Goal: Communication & Community: Share content

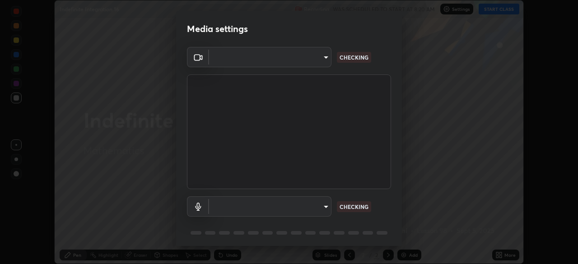
scroll to position [32, 0]
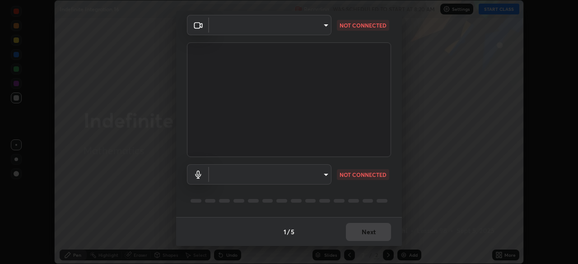
type input "68abbd0ba27f3b7b13d700706cc0a542acc53d6138fc99a51b3524be894f9c2a"
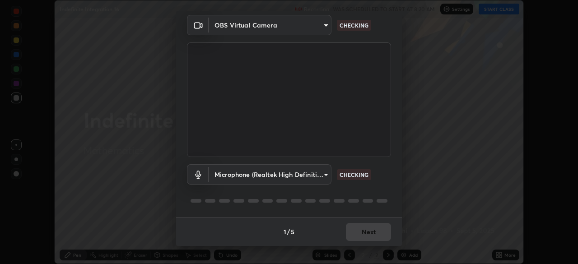
click at [321, 175] on body "Erase all Indefinite Integration 16 Recording WAS SCHEDULED TO START AT 8:20 AM…" at bounding box center [289, 132] width 578 height 264
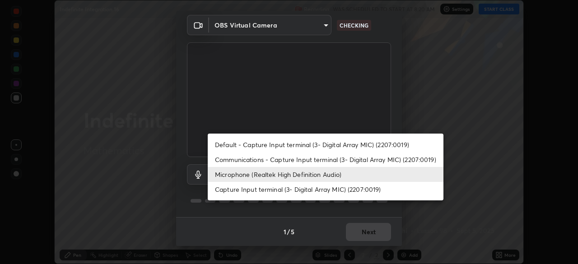
click at [320, 161] on li "Communications - Capture Input terminal (3- Digital Array MIC) (2207:0019)" at bounding box center [326, 159] width 236 height 15
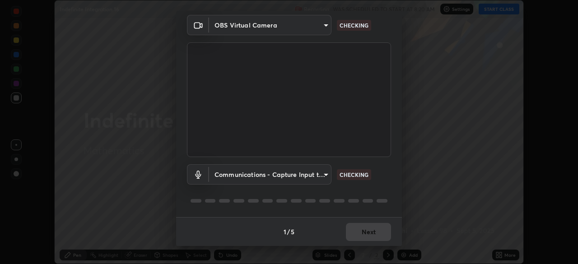
click at [316, 176] on body "Erase all Indefinite Integration 16 Recording WAS SCHEDULED TO START AT 8:20 AM…" at bounding box center [289, 132] width 578 height 264
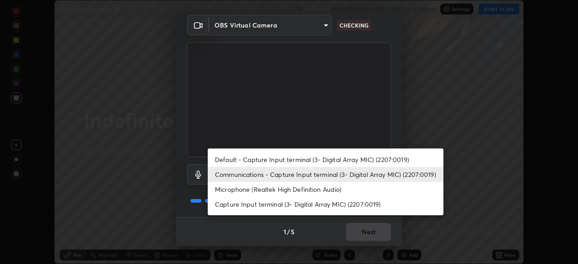
click at [317, 189] on li "Microphone (Realtek High Definition Audio)" at bounding box center [326, 189] width 236 height 15
type input "c17f179a27d05cb872b71612fb377ed1280ec24d62f50840e7cc5c1a7b87f1b0"
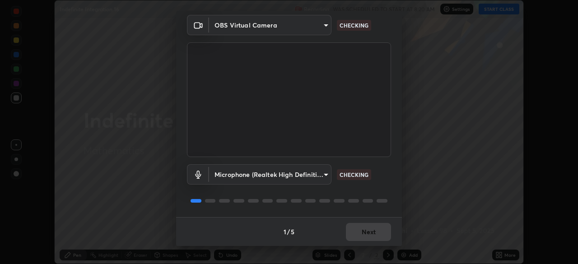
click at [356, 190] on div "Microphone (Realtek High Definition Audio) c17f179a27d05cb872b71612fb377ed1280e…" at bounding box center [289, 187] width 204 height 60
click at [360, 189] on div "Microphone (Realtek High Definition Audio) c17f179a27d05cb872b71612fb377ed1280e…" at bounding box center [289, 187] width 204 height 60
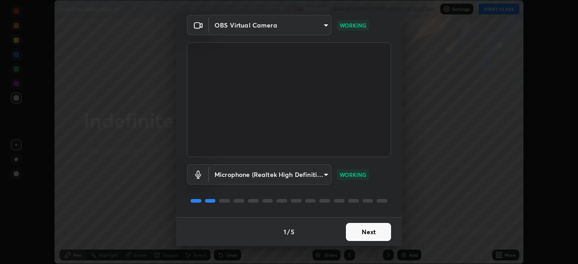
click at [371, 237] on button "Next" at bounding box center [368, 232] width 45 height 18
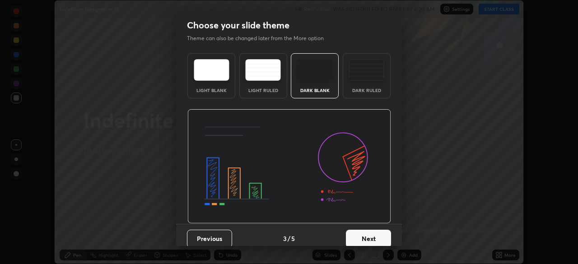
click at [373, 234] on button "Next" at bounding box center [368, 239] width 45 height 18
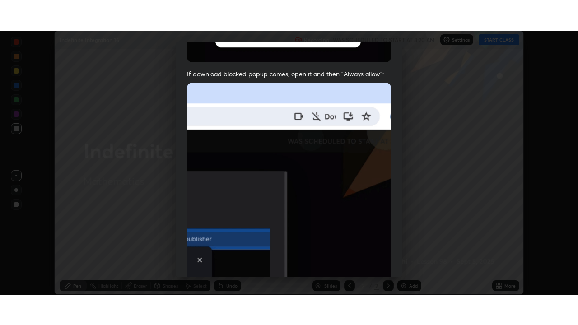
scroll to position [216, 0]
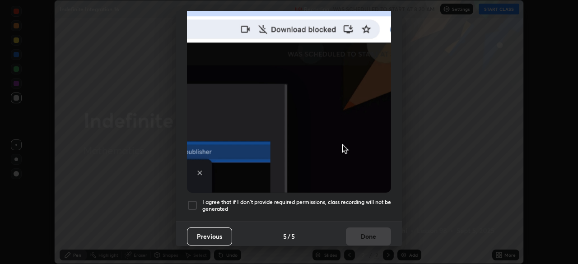
click at [198, 200] on div "I agree that if I don't provide required permissions, class recording will not …" at bounding box center [289, 205] width 204 height 11
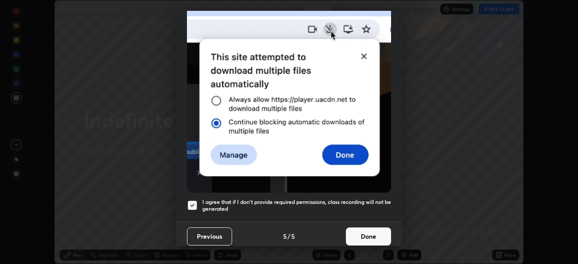
click at [365, 228] on button "Done" at bounding box center [368, 237] width 45 height 18
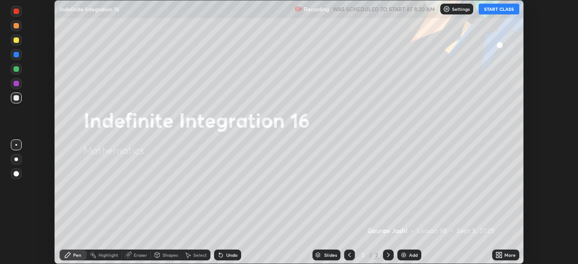
click at [491, 10] on button "START CLASS" at bounding box center [499, 9] width 41 height 11
click at [501, 254] on icon at bounding box center [501, 254] width 2 height 2
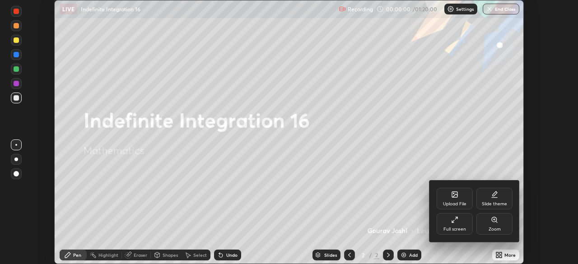
click at [457, 225] on div "Full screen" at bounding box center [455, 224] width 36 height 22
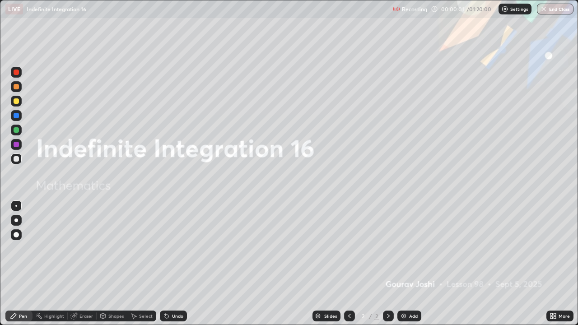
scroll to position [325, 578]
click at [406, 264] on img at bounding box center [403, 316] width 7 height 7
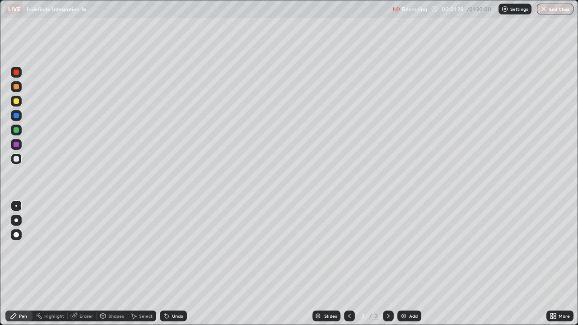
click at [170, 264] on div "Undo" at bounding box center [173, 316] width 27 height 11
click at [169, 264] on icon at bounding box center [166, 316] width 7 height 7
click at [408, 264] on div "Add" at bounding box center [410, 316] width 24 height 11
click at [406, 264] on div "Add" at bounding box center [410, 316] width 24 height 11
click at [19, 161] on div at bounding box center [16, 159] width 11 height 11
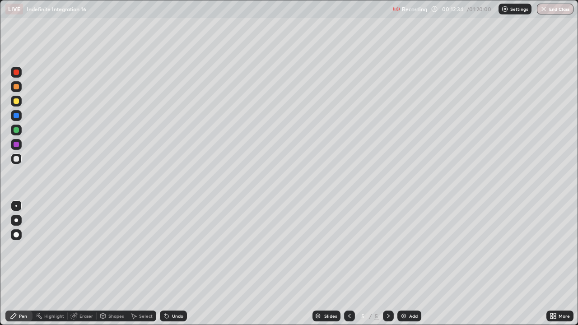
click at [165, 264] on icon at bounding box center [165, 314] width 1 height 1
click at [169, 264] on icon at bounding box center [166, 316] width 7 height 7
click at [164, 264] on icon at bounding box center [166, 316] width 7 height 7
click at [176, 264] on div "Undo" at bounding box center [177, 316] width 11 height 5
click at [87, 264] on div "Eraser" at bounding box center [87, 316] width 14 height 5
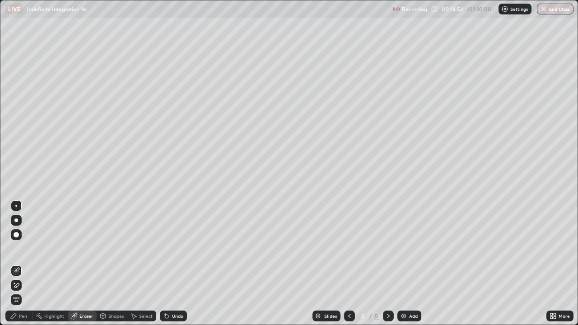
click at [26, 264] on div "Pen" at bounding box center [23, 316] width 8 height 5
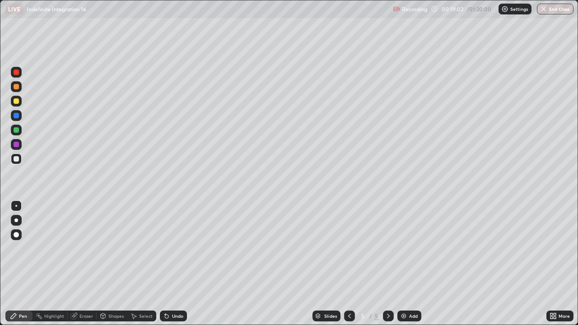
click at [411, 264] on div "Add" at bounding box center [413, 316] width 9 height 5
click at [17, 130] on div at bounding box center [16, 129] width 5 height 5
click at [14, 130] on div at bounding box center [16, 129] width 5 height 5
click at [410, 264] on div "Add" at bounding box center [413, 316] width 9 height 5
click at [18, 160] on div at bounding box center [16, 158] width 5 height 5
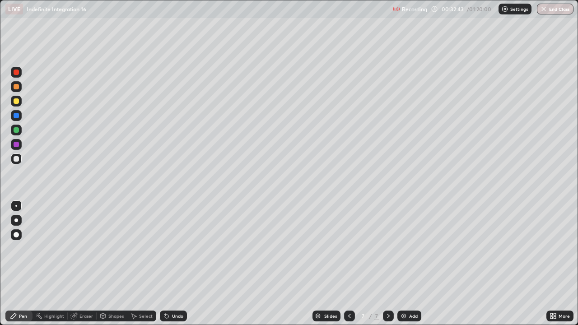
click at [19, 105] on div at bounding box center [16, 101] width 11 height 11
click at [18, 164] on div at bounding box center [16, 159] width 11 height 11
click at [407, 264] on div "Add" at bounding box center [410, 316] width 24 height 11
click at [173, 264] on div "Undo" at bounding box center [173, 316] width 27 height 11
click at [180, 264] on div "Undo" at bounding box center [177, 316] width 11 height 5
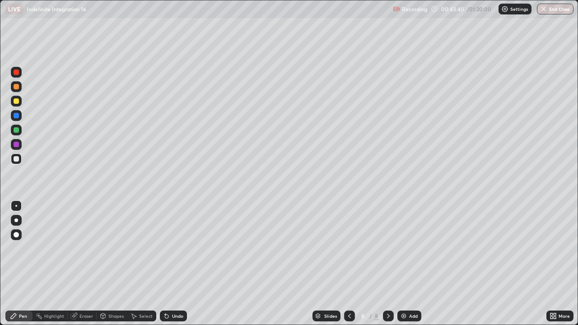
click at [409, 264] on div "Add" at bounding box center [413, 316] width 9 height 5
click at [165, 264] on icon at bounding box center [167, 317] width 4 height 4
click at [185, 264] on div "Undo" at bounding box center [173, 316] width 27 height 11
click at [183, 264] on div "Undo" at bounding box center [173, 316] width 27 height 11
click at [153, 264] on div "Select" at bounding box center [141, 316] width 29 height 11
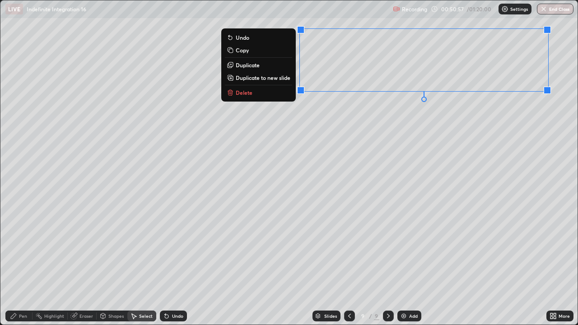
click at [260, 53] on button "Copy" at bounding box center [258, 50] width 67 height 11
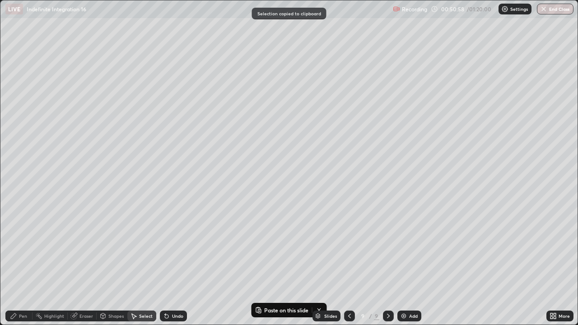
click at [412, 264] on div "Add" at bounding box center [410, 316] width 24 height 11
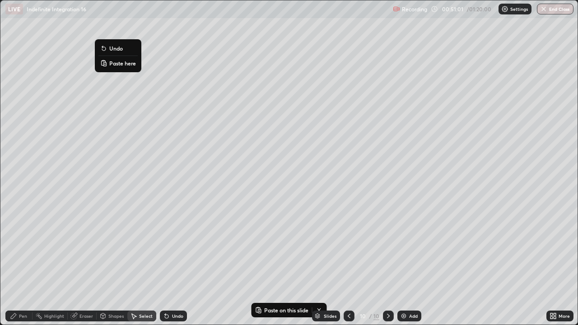
click at [112, 68] on button "Paste here" at bounding box center [118, 63] width 39 height 11
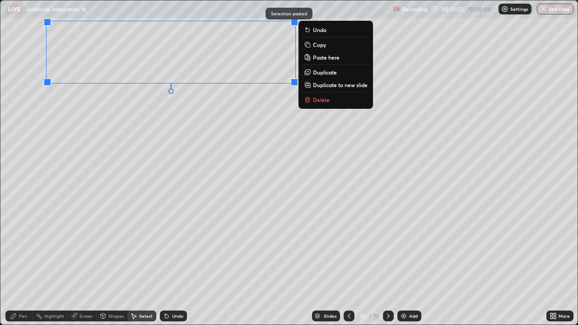
click at [87, 107] on div "0 ° Undo Copy Paste here Duplicate Duplicate to new slide Delete" at bounding box center [289, 162] width 578 height 324
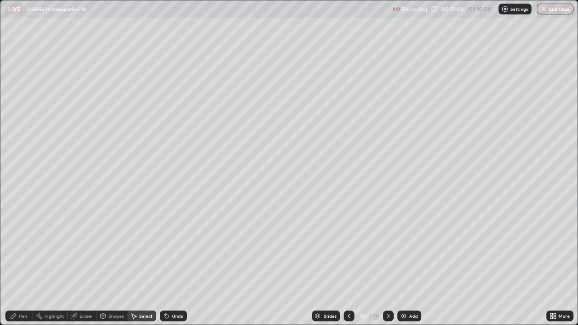
click at [23, 264] on div "Pen" at bounding box center [23, 316] width 8 height 5
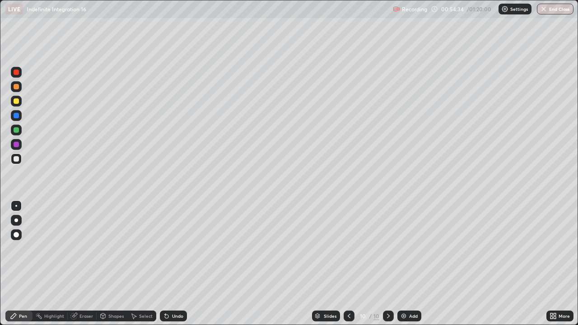
click at [348, 264] on icon at bounding box center [349, 316] width 7 height 7
click at [146, 264] on div "Select" at bounding box center [146, 316] width 14 height 5
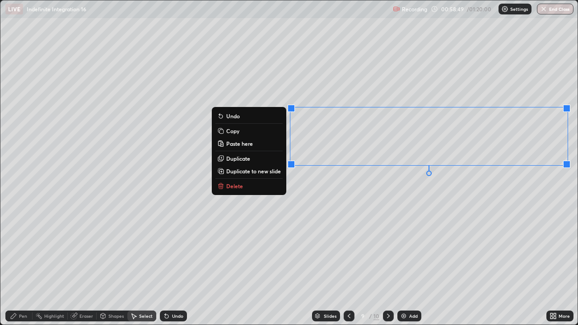
click at [258, 131] on button "Copy" at bounding box center [249, 131] width 67 height 11
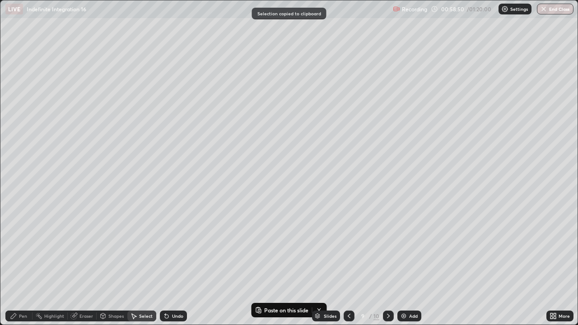
click at [384, 264] on div at bounding box center [388, 316] width 11 height 11
click at [408, 264] on div "Add" at bounding box center [410, 316] width 24 height 11
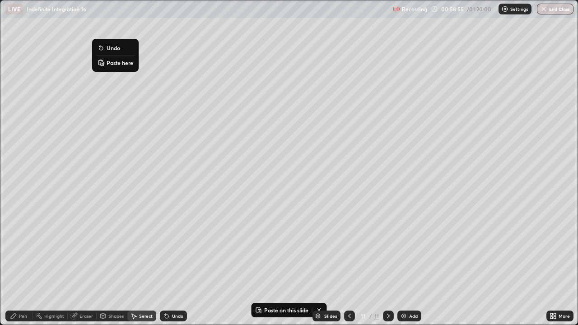
click at [107, 62] on p "Paste here" at bounding box center [120, 62] width 27 height 7
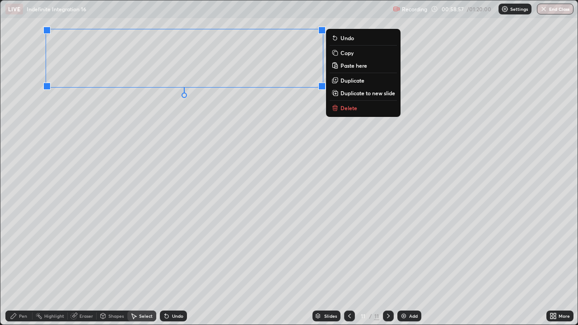
click at [21, 264] on div "Pen" at bounding box center [18, 316] width 27 height 11
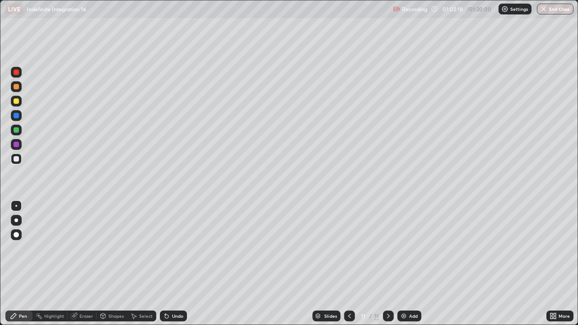
click at [20, 76] on div at bounding box center [16, 72] width 11 height 11
click at [17, 159] on div at bounding box center [16, 158] width 5 height 5
click at [349, 264] on icon at bounding box center [349, 316] width 7 height 7
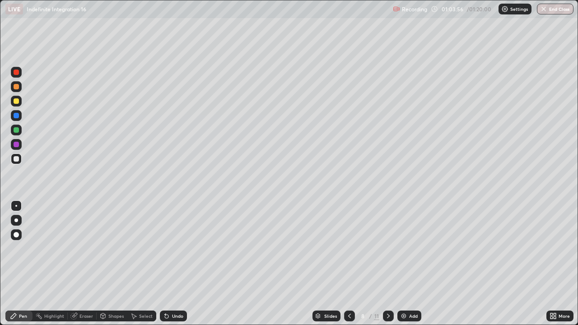
click at [388, 264] on div at bounding box center [388, 316] width 11 height 11
click at [388, 264] on icon at bounding box center [388, 316] width 3 height 5
click at [386, 264] on icon at bounding box center [388, 316] width 7 height 7
click at [405, 264] on div "Add" at bounding box center [410, 316] width 24 height 11
click at [174, 264] on div "Undo" at bounding box center [177, 316] width 11 height 5
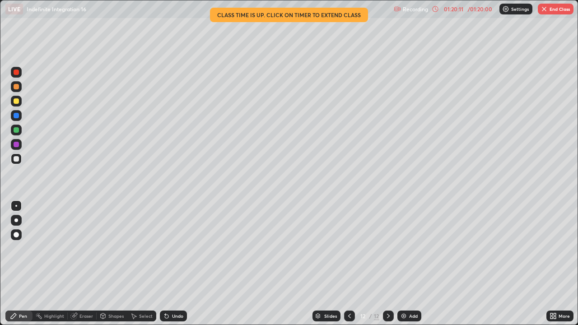
click at [552, 7] on button "End Class" at bounding box center [556, 9] width 36 height 11
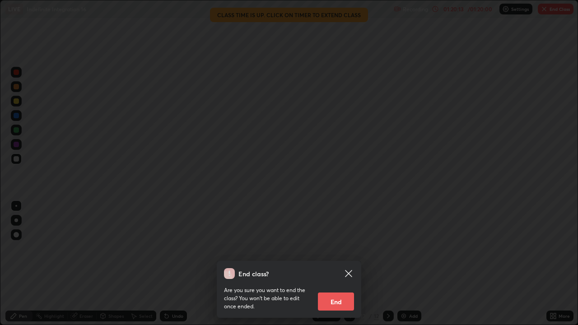
click at [339, 264] on button "End" at bounding box center [336, 302] width 36 height 18
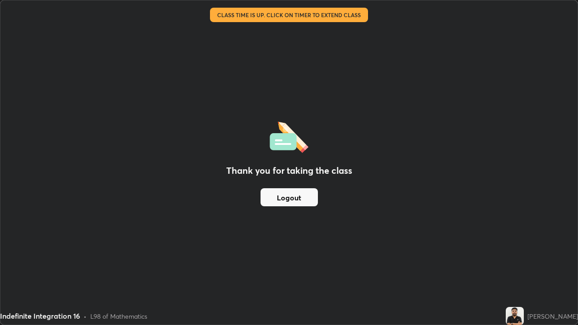
click at [273, 199] on button "Logout" at bounding box center [289, 197] width 57 height 18
